Goal: Task Accomplishment & Management: Manage account settings

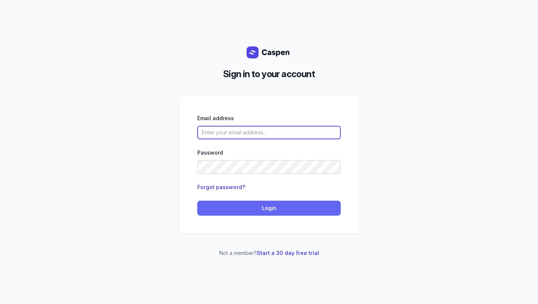
type input "[EMAIL_ADDRESS][DOMAIN_NAME]"
click at [246, 206] on span "Login" at bounding box center [269, 207] width 135 height 9
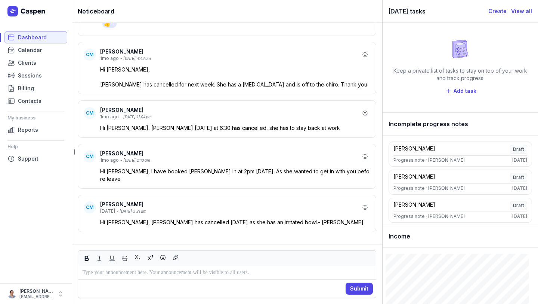
click at [29, 37] on span "Dashboard" at bounding box center [32, 37] width 29 height 9
click at [33, 52] on span "Calendar" at bounding box center [30, 50] width 24 height 9
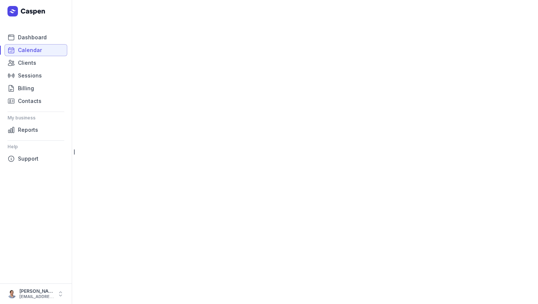
select select "week"
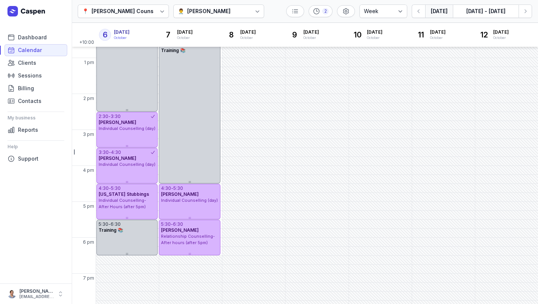
scroll to position [168, 0]
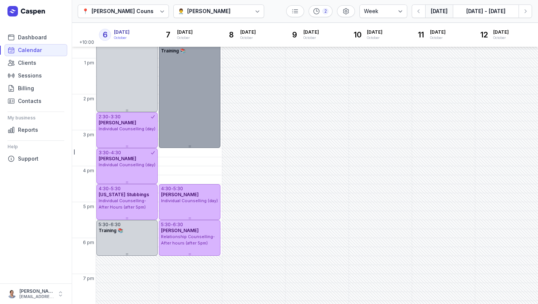
drag, startPoint x: 191, startPoint y: 182, endPoint x: 192, endPoint y: 144, distance: 38.5
click at [192, 144] on div "12:30 - 4:30 Training 📚" at bounding box center [189, 93] width 61 height 107
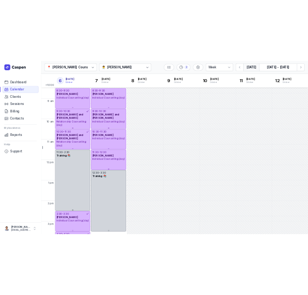
scroll to position [0, 0]
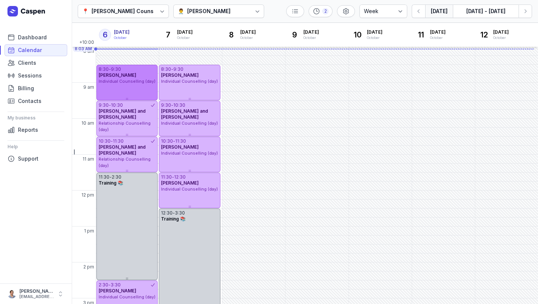
click at [126, 86] on div "8:30 - 9:30 [PERSON_NAME] Individual Counselling (day)" at bounding box center [126, 83] width 61 height 36
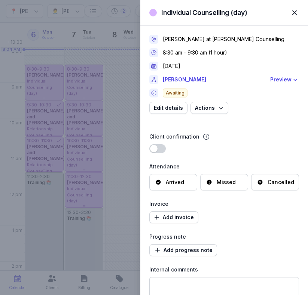
click at [299, 9] on span "button" at bounding box center [294, 12] width 16 height 16
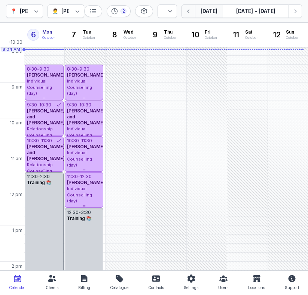
click at [189, 13] on icon "button" at bounding box center [188, 10] width 7 height 7
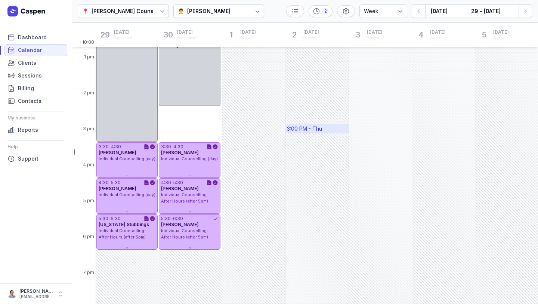
scroll to position [174, 0]
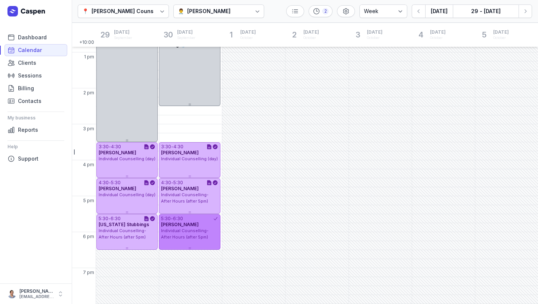
click at [189, 239] on div "Individual Counselling- After Hours (after 5pm)" at bounding box center [189, 233] width 57 height 12
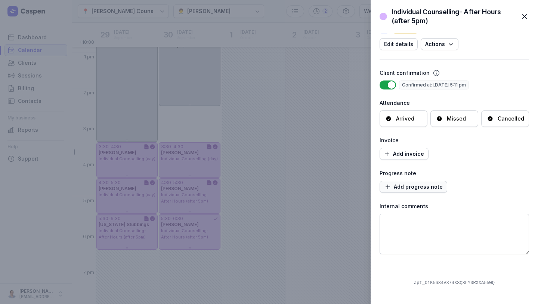
scroll to position [71, 0]
click at [419, 189] on span "Add progress note" at bounding box center [413, 187] width 59 height 9
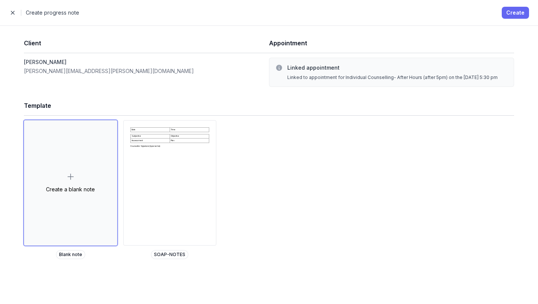
click at [517, 12] on span "Create" at bounding box center [515, 12] width 18 height 9
select select
select select "***"
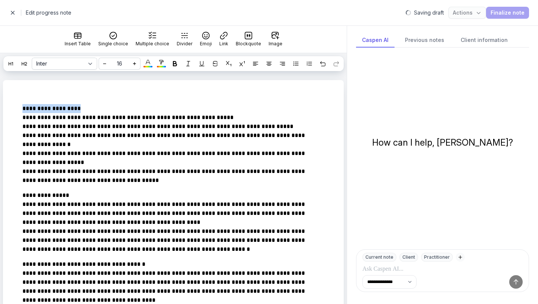
drag, startPoint x: 89, startPoint y: 122, endPoint x: 6, endPoint y: 120, distance: 83.0
click at [176, 60] on div at bounding box center [174, 63] width 9 height 9
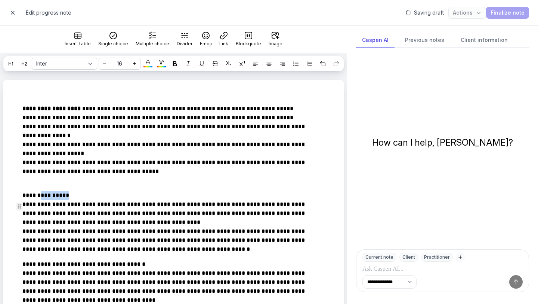
drag, startPoint x: 76, startPoint y: 204, endPoint x: 13, endPoint y: 200, distance: 63.3
click at [178, 64] on div at bounding box center [174, 63] width 9 height 9
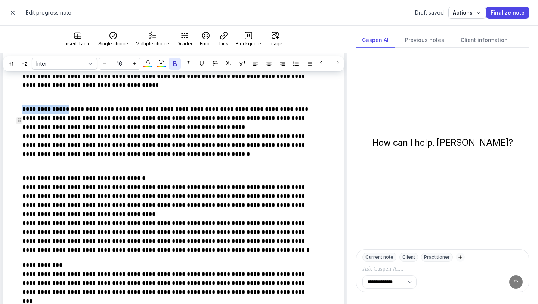
scroll to position [90, 0]
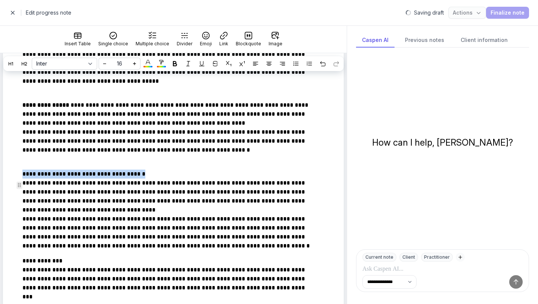
drag, startPoint x: 146, startPoint y: 187, endPoint x: 9, endPoint y: 183, distance: 137.6
click at [173, 67] on div at bounding box center [174, 63] width 9 height 9
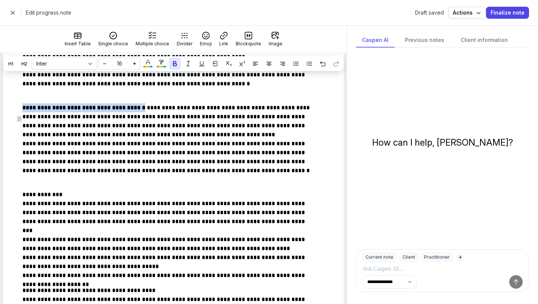
scroll to position [161, 0]
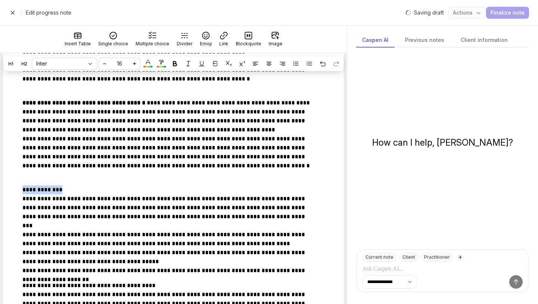
drag, startPoint x: 65, startPoint y: 202, endPoint x: 0, endPoint y: 203, distance: 65.0
click at [0, 203] on div "**********" at bounding box center [173, 273] width 347 height 709
click at [177, 62] on icon at bounding box center [174, 63] width 5 height 5
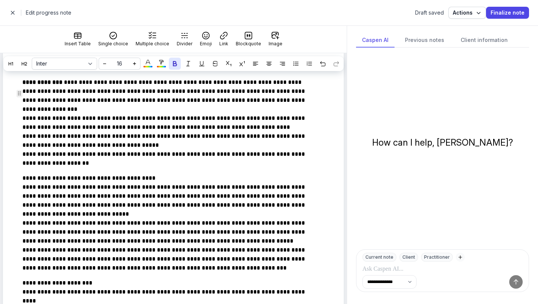
scroll to position [267, 0]
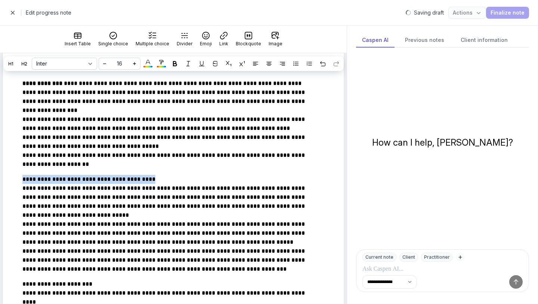
drag, startPoint x: 157, startPoint y: 192, endPoint x: 2, endPoint y: 191, distance: 155.1
click at [2, 191] on div "**********" at bounding box center [173, 167] width 347 height 709
click at [178, 66] on div at bounding box center [174, 63] width 9 height 9
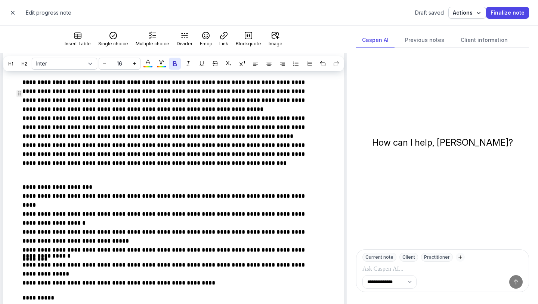
scroll to position [381, 0]
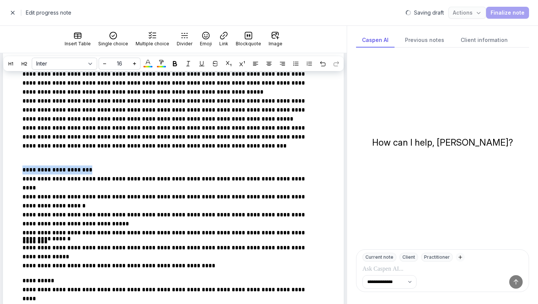
drag, startPoint x: 110, startPoint y: 184, endPoint x: 0, endPoint y: 185, distance: 109.5
click at [0, 185] on div "**********" at bounding box center [173, 53] width 347 height 709
click at [177, 63] on icon at bounding box center [174, 63] width 5 height 5
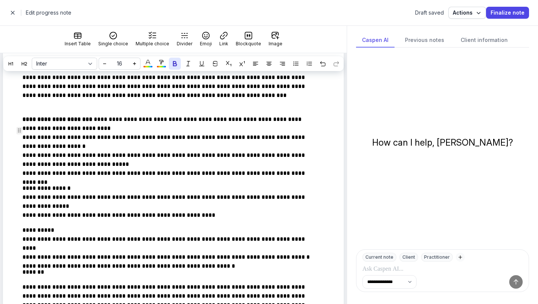
scroll to position [439, 0]
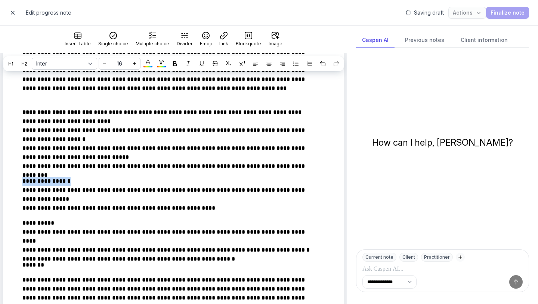
drag, startPoint x: 82, startPoint y: 191, endPoint x: 0, endPoint y: 190, distance: 81.9
click at [173, 61] on icon at bounding box center [174, 63] width 5 height 5
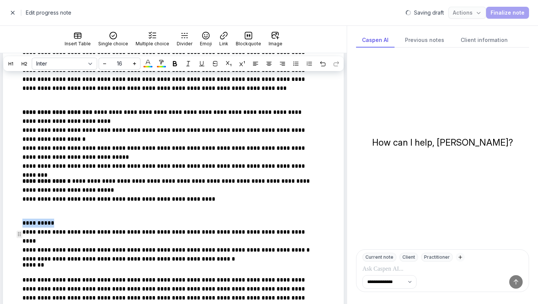
drag, startPoint x: 60, startPoint y: 234, endPoint x: 23, endPoint y: 233, distance: 36.6
click at [23, 233] on p "**********" at bounding box center [168, 236] width 293 height 36
click at [174, 67] on div at bounding box center [174, 63] width 9 height 9
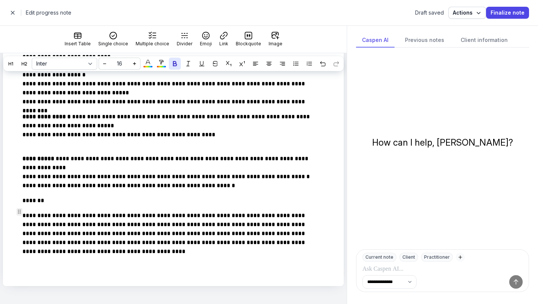
scroll to position [515, 0]
drag, startPoint x: 68, startPoint y: 201, endPoint x: 0, endPoint y: 200, distance: 68.0
click at [173, 68] on div at bounding box center [174, 63] width 9 height 9
click at [9, 14] on span "button" at bounding box center [12, 12] width 15 height 15
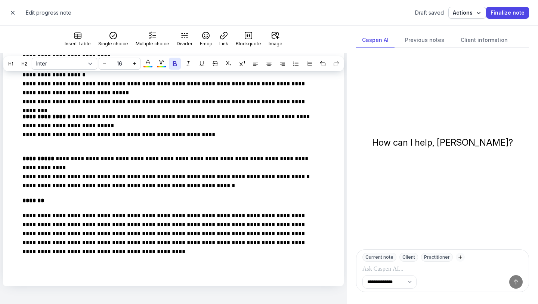
select select "week"
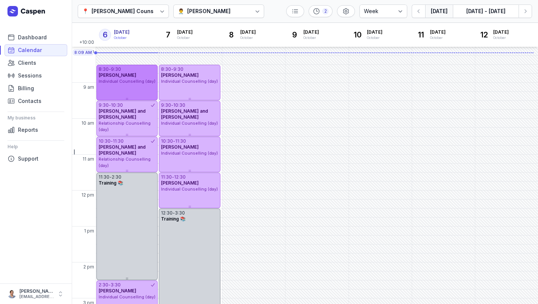
click at [141, 93] on div "8:30 - 9:30 [PERSON_NAME] Individual Counselling (day)" at bounding box center [126, 83] width 61 height 36
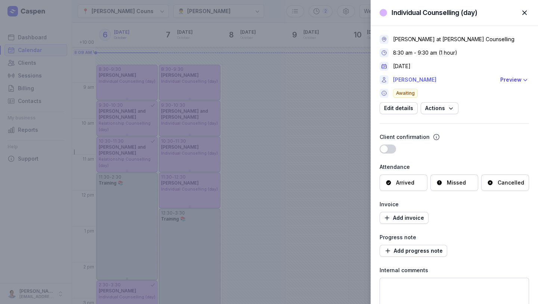
click at [421, 80] on link "[PERSON_NAME]" at bounding box center [444, 79] width 103 height 9
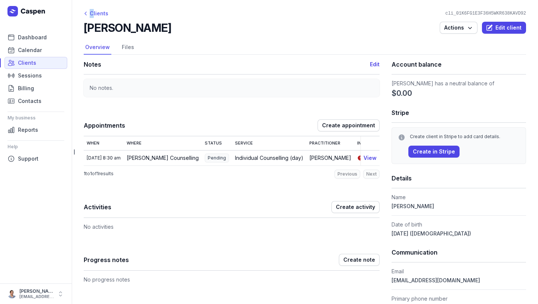
click at [93, 9] on div "Clients" at bounding box center [96, 13] width 25 height 9
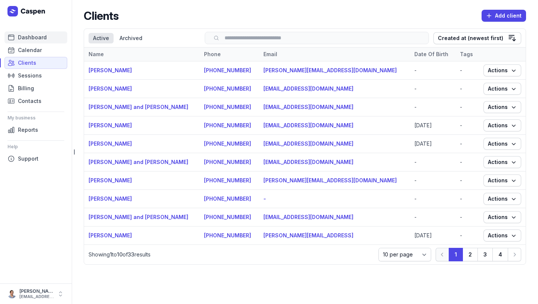
click at [30, 40] on span "Dashboard" at bounding box center [32, 37] width 29 height 9
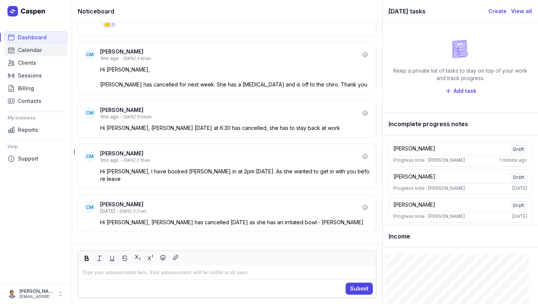
click at [25, 55] on link "Calendar" at bounding box center [35, 50] width 63 height 12
select select "week"
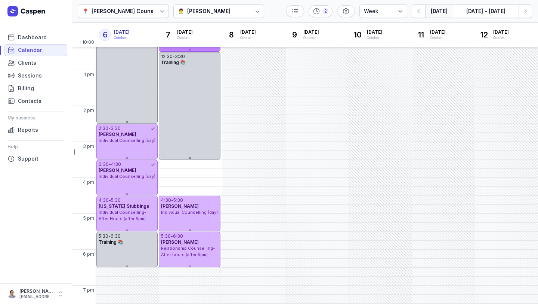
scroll to position [158, 0]
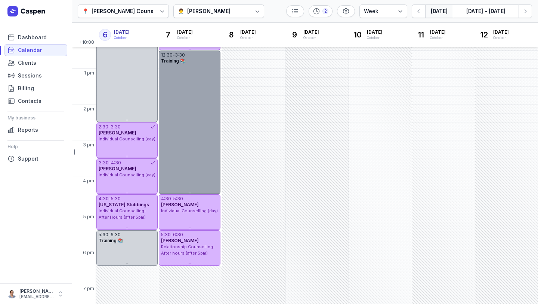
drag, startPoint x: 188, startPoint y: 156, endPoint x: 188, endPoint y: 185, distance: 29.5
click at [188, 185] on div "12:30 - 3:30 Training 📚" at bounding box center [189, 121] width 61 height 143
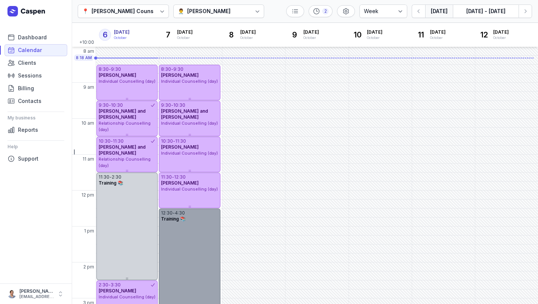
scroll to position [0, 0]
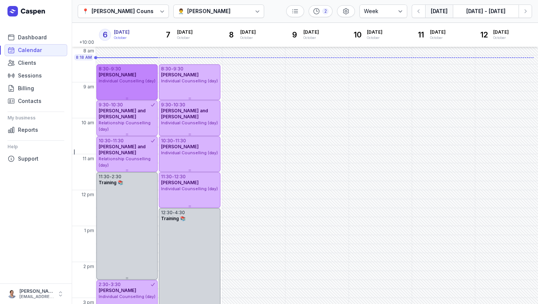
click at [132, 83] on div "Individual Counselling (day)" at bounding box center [127, 81] width 57 height 6
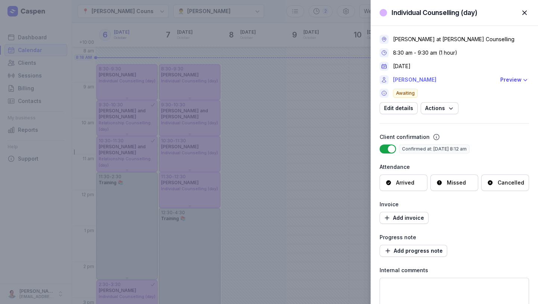
click at [422, 79] on link "[PERSON_NAME]" at bounding box center [444, 79] width 103 height 9
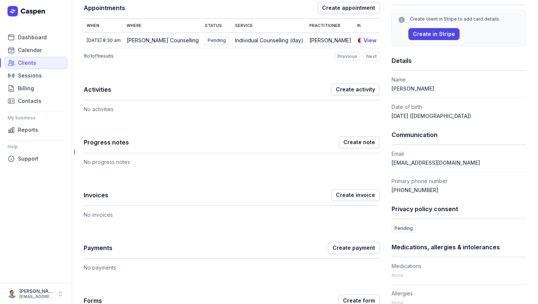
scroll to position [108, 0]
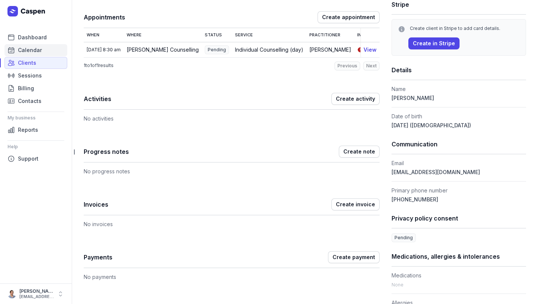
click at [27, 47] on span "Calendar" at bounding box center [30, 50] width 24 height 9
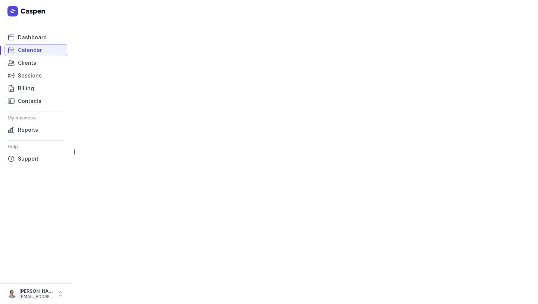
select select "week"
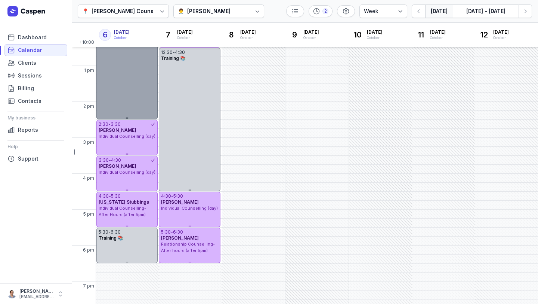
scroll to position [161, 0]
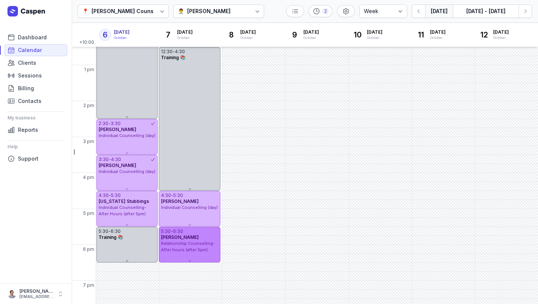
click at [184, 255] on div "5:30 - 6:30 [PERSON_NAME] Relationship Counselling- After hours (after 5pm)" at bounding box center [189, 245] width 61 height 36
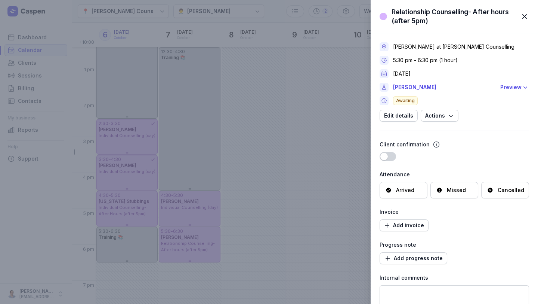
click at [293, 128] on div "Relationship Counselling- After hours (after 5pm) Close panel [PERSON_NAME] at …" at bounding box center [269, 152] width 538 height 304
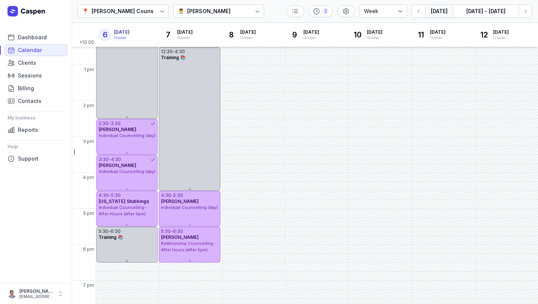
scroll to position [0, 0]
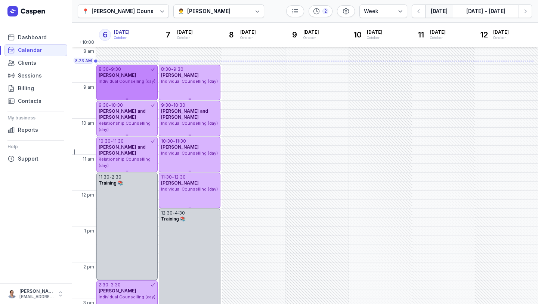
click at [127, 78] on div "Individual Counselling (day)" at bounding box center [127, 81] width 57 height 6
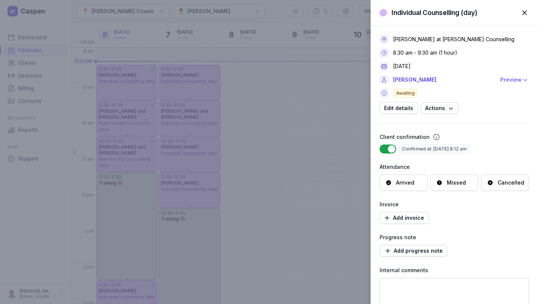
click at [510, 81] on div "Preview" at bounding box center [511, 79] width 21 height 9
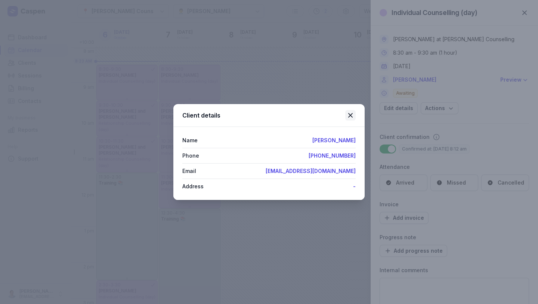
click at [351, 117] on icon at bounding box center [350, 115] width 9 height 9
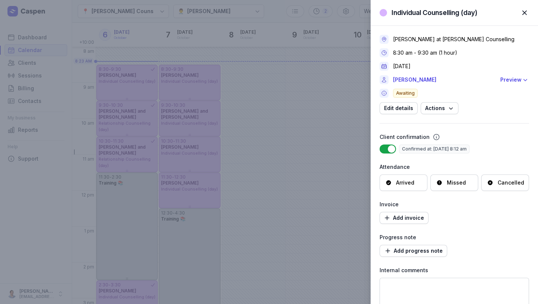
click at [527, 17] on span "button" at bounding box center [525, 12] width 16 height 16
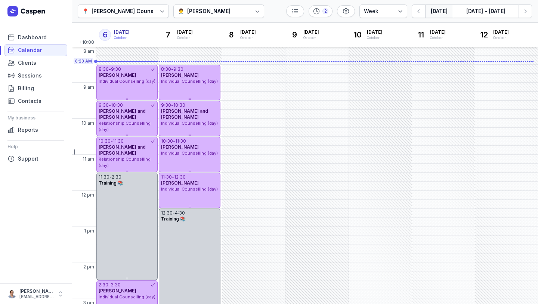
scroll to position [1, 0]
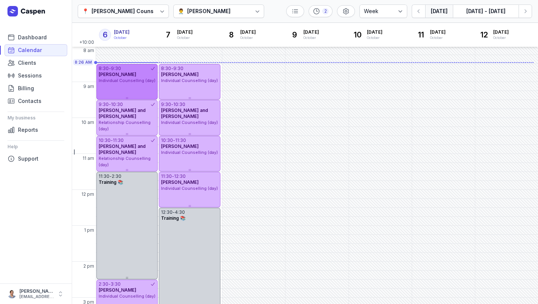
click at [132, 80] on span "Individual Counselling (day)" at bounding box center [127, 80] width 57 height 5
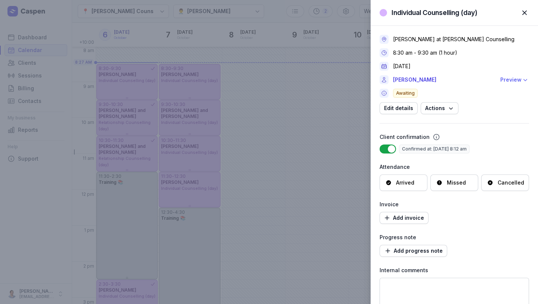
click at [517, 78] on div "Preview" at bounding box center [511, 79] width 21 height 9
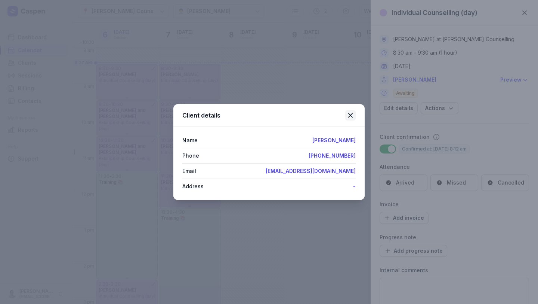
click at [353, 114] on icon at bounding box center [350, 115] width 9 height 9
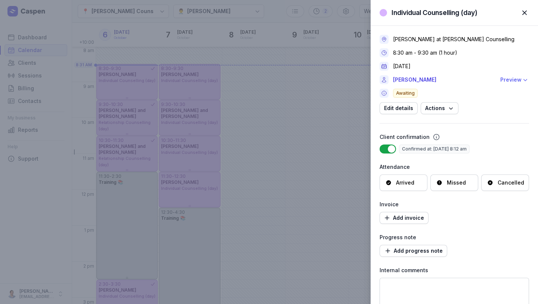
click at [508, 79] on div "Preview" at bounding box center [511, 79] width 21 height 9
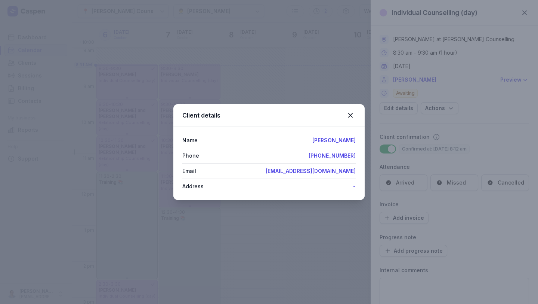
click at [356, 114] on div "Client details" at bounding box center [268, 115] width 191 height 23
click at [352, 114] on icon at bounding box center [350, 115] width 9 height 9
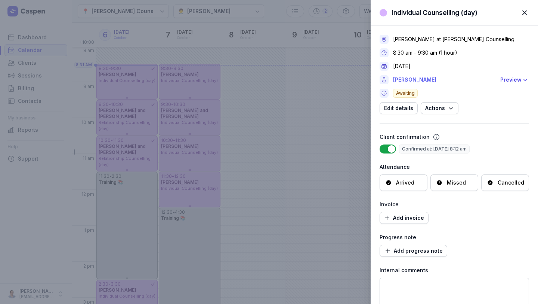
click at [399, 80] on link "[PERSON_NAME]" at bounding box center [444, 79] width 103 height 9
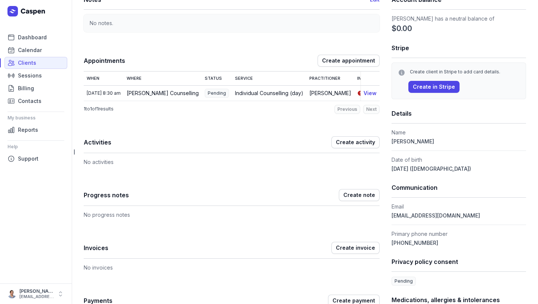
scroll to position [64, 0]
